Goal: Register for event/course

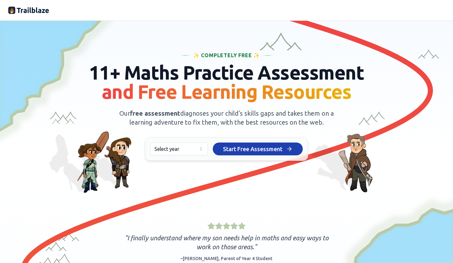
click at [198, 148] on html "We value your privacy We use cookies to enhance your browsing experience, serve…" at bounding box center [226, 131] width 453 height 263
click at [242, 149] on span "Start Free Assessment" at bounding box center [252, 148] width 59 height 9
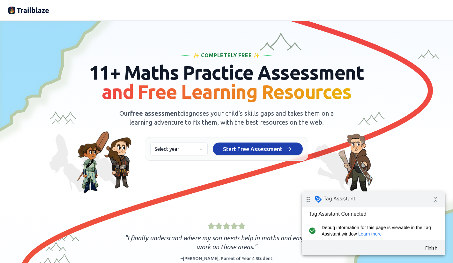
click at [190, 150] on html "We value your privacy We use cookies to enhance your browsing experience, serve…" at bounding box center [226, 131] width 453 height 263
click at [234, 150] on span "Start Free Assessment" at bounding box center [252, 148] width 59 height 9
